Goal: Information Seeking & Learning: Learn about a topic

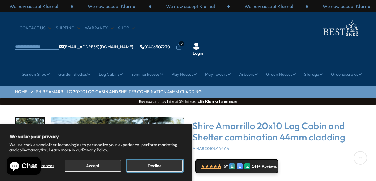
click at [150, 165] on button "Decline" at bounding box center [155, 166] width 56 height 12
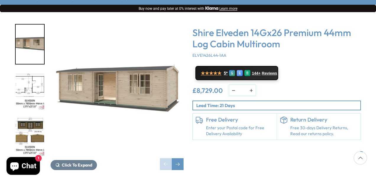
scroll to position [118, 0]
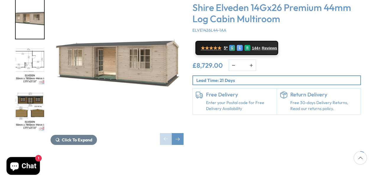
click at [124, 56] on img "1 / 10" at bounding box center [117, 65] width 133 height 133
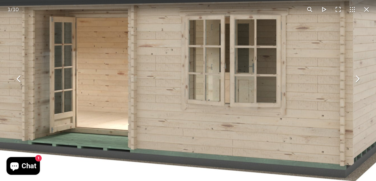
drag, startPoint x: 190, startPoint y: 112, endPoint x: 241, endPoint y: 182, distance: 86.0
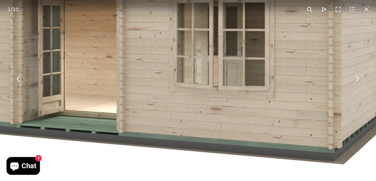
drag, startPoint x: 77, startPoint y: 66, endPoint x: 62, endPoint y: 50, distance: 22.6
click at [62, 50] on img "You can close this modal content with the ESC key" at bounding box center [122, 72] width 578 height 578
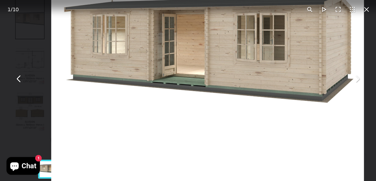
click at [365, 8] on button "You can close this modal content with the ESC key" at bounding box center [366, 9] width 14 height 14
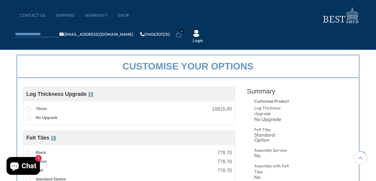
scroll to position [236, 0]
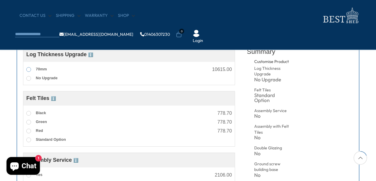
click at [29, 69] on span at bounding box center [28, 69] width 5 height 5
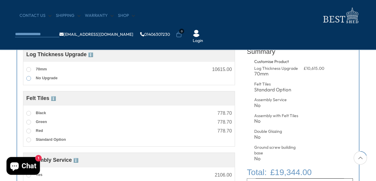
click at [29, 79] on span at bounding box center [28, 78] width 5 height 5
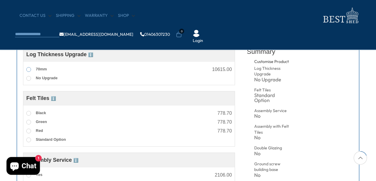
click at [27, 70] on span at bounding box center [28, 69] width 5 height 5
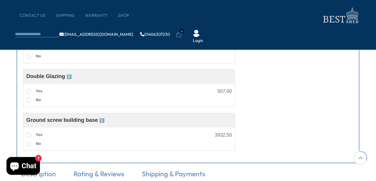
scroll to position [433, 0]
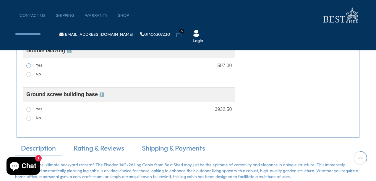
click at [28, 66] on span at bounding box center [28, 65] width 5 height 5
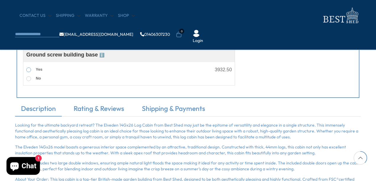
click at [28, 71] on span at bounding box center [28, 69] width 5 height 5
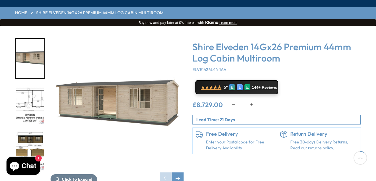
scroll to position [79, 0]
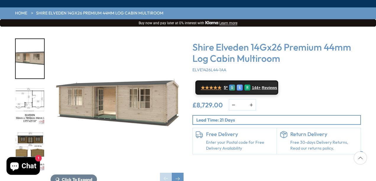
click at [27, 85] on img "2 / 10" at bounding box center [30, 104] width 28 height 39
click at [39, 85] on img "2 / 10" at bounding box center [30, 104] width 28 height 39
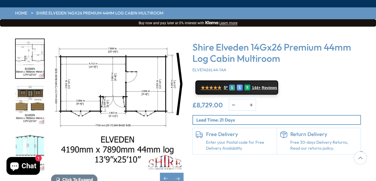
click at [119, 78] on img "2 / 10" at bounding box center [117, 104] width 133 height 133
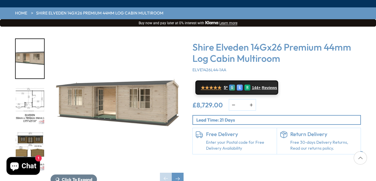
click at [29, 85] on img "2 / 10" at bounding box center [30, 104] width 28 height 39
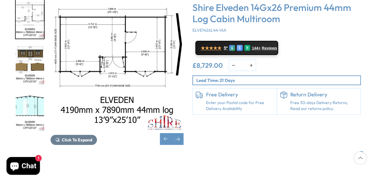
scroll to position [0, 0]
